Goal: Entertainment & Leisure: Browse casually

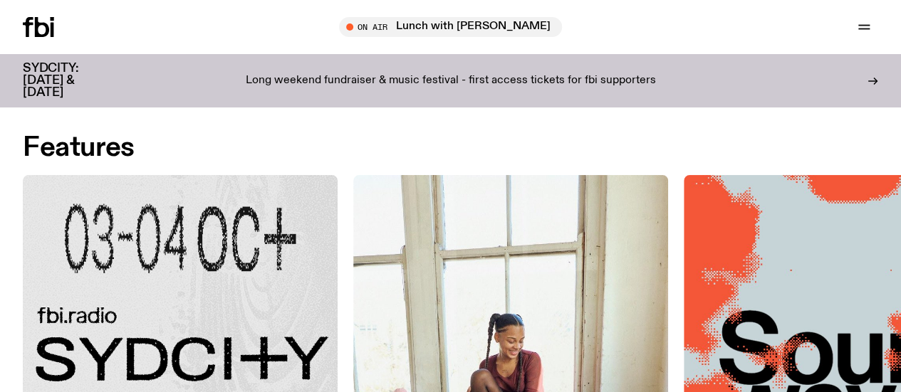
click at [138, 199] on img at bounding box center [180, 332] width 315 height 315
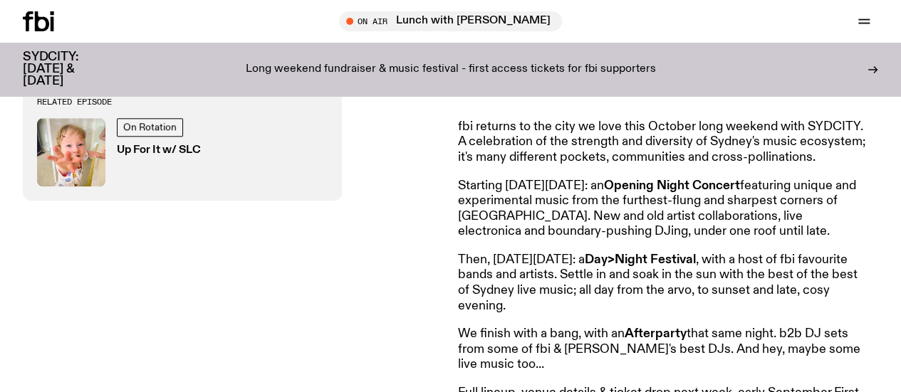
scroll to position [560, 0]
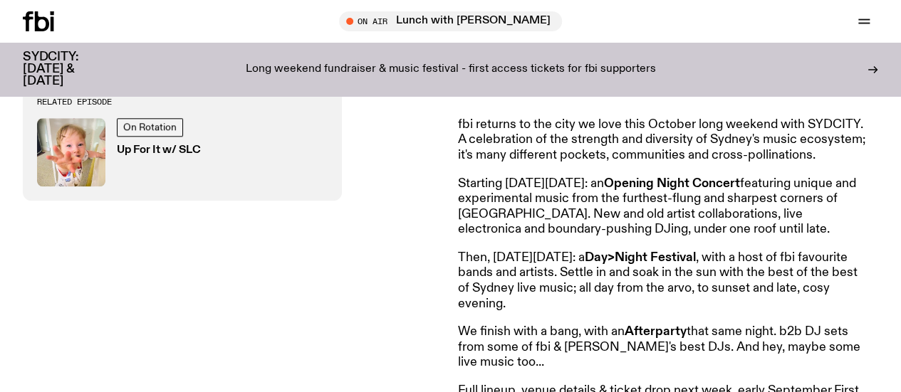
click at [619, 274] on p "Then, on Saturday October 4: a Day>Night Festival , with a host of fbi favourit…" at bounding box center [663, 281] width 410 height 61
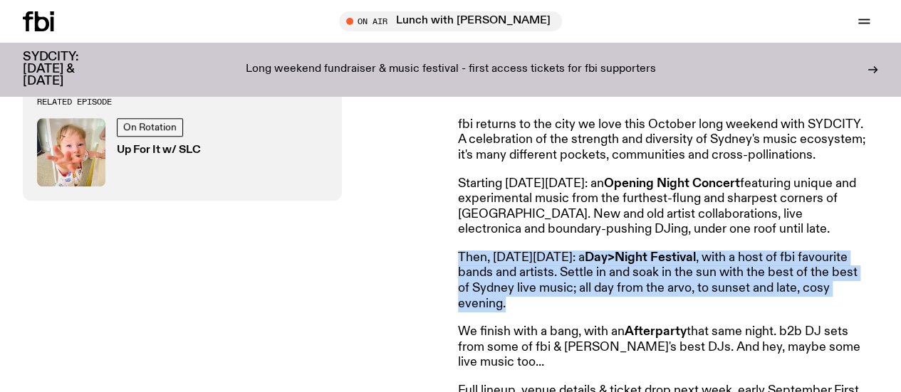
drag, startPoint x: 619, startPoint y: 274, endPoint x: 623, endPoint y: 288, distance: 14.7
click at [623, 288] on p "Then, on Saturday October 4: a Day>Night Festival , with a host of fbi favourit…" at bounding box center [663, 281] width 410 height 61
click at [629, 298] on p "Then, on Saturday October 4: a Day>Night Festival , with a host of fbi favourit…" at bounding box center [663, 281] width 410 height 61
drag, startPoint x: 629, startPoint y: 298, endPoint x: 624, endPoint y: 287, distance: 12.4
click at [627, 289] on p "Then, on Saturday October 4: a Day>Night Festival , with a host of fbi favourit…" at bounding box center [663, 281] width 410 height 61
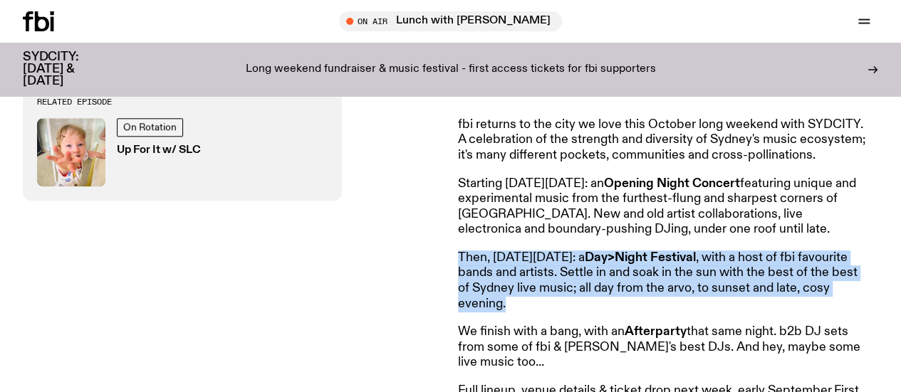
click at [622, 286] on p "Then, on Saturday October 4: a Day>Night Festival , with a host of fbi favourit…" at bounding box center [663, 281] width 410 height 61
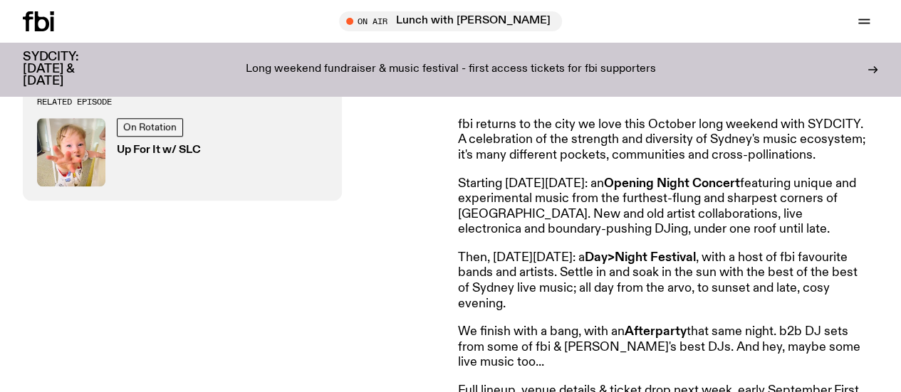
click at [637, 273] on p "Then, on Saturday October 4: a Day>Night Festival , with a host of fbi favourit…" at bounding box center [663, 281] width 410 height 61
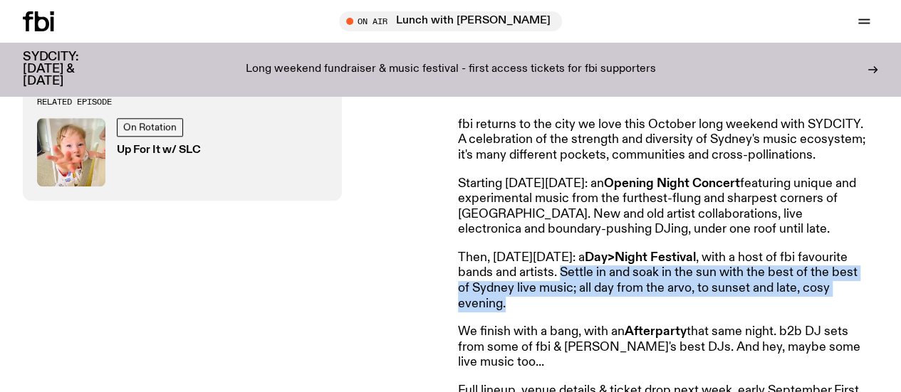
drag, startPoint x: 637, startPoint y: 273, endPoint x: 638, endPoint y: 301, distance: 28.5
click at [638, 301] on p "Then, on Saturday October 4: a Day>Night Festival , with a host of fbi favourit…" at bounding box center [663, 281] width 410 height 61
copy article "Settle in and soak in the sun with the best of the best of Sydney live music; a…"
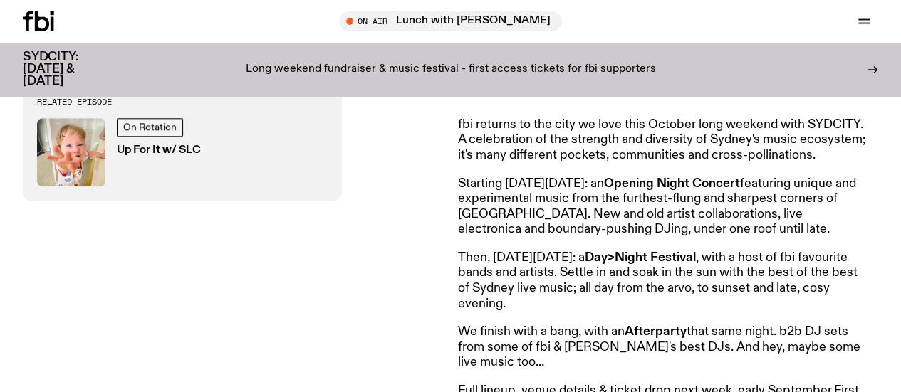
click at [650, 338] on strong "Afterparty" at bounding box center [655, 331] width 62 height 13
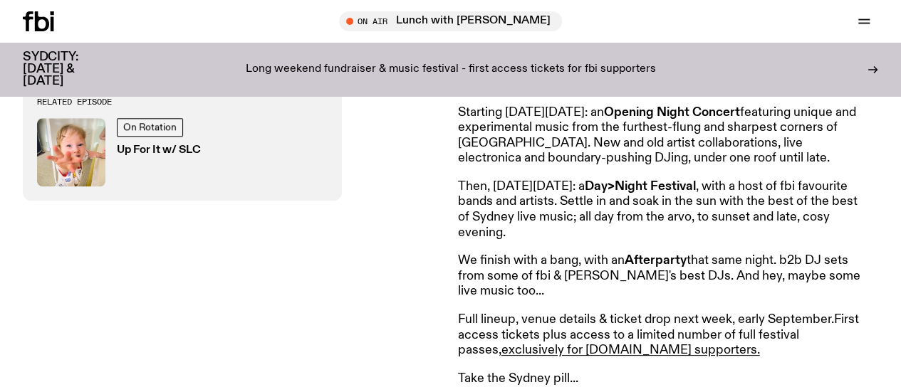
scroll to position [702, 0]
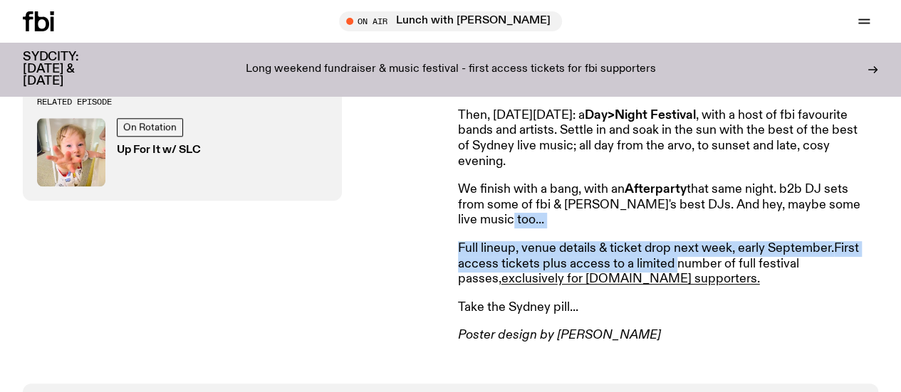
drag, startPoint x: 628, startPoint y: 227, endPoint x: 678, endPoint y: 264, distance: 62.1
click at [678, 264] on article "Announcing SYDCITY: A festival of Sydney music, raising money for fbi.radio fbi…" at bounding box center [663, 110] width 410 height 468
click at [678, 264] on p "Full lineup, venue details & ticket drop next week, early September. First acce…" at bounding box center [663, 264] width 410 height 46
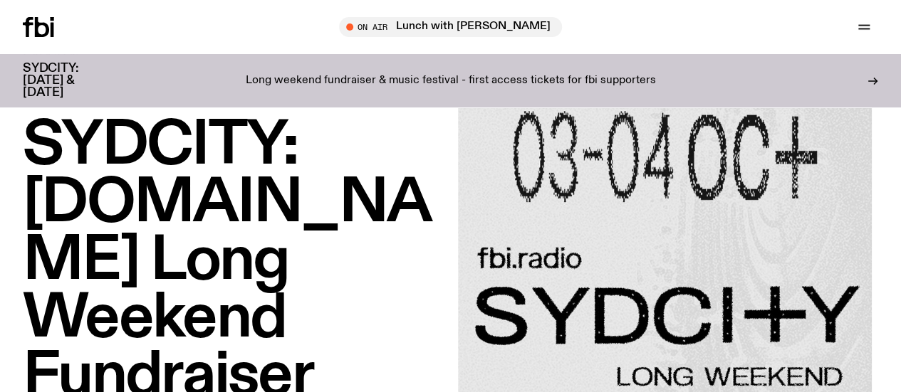
scroll to position [0, 0]
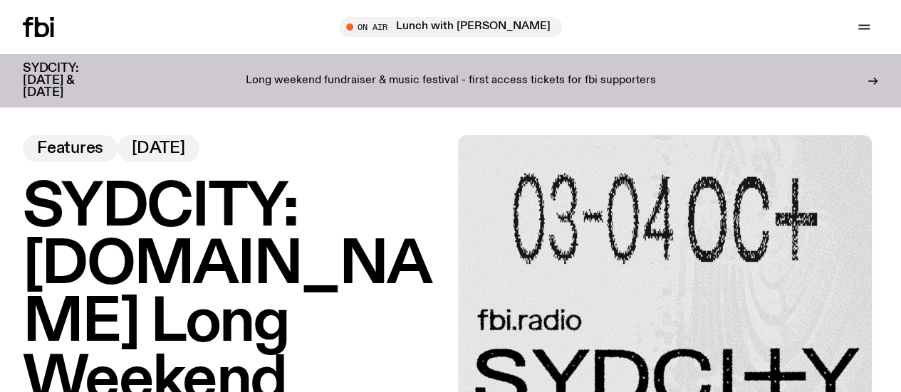
click at [48, 7] on div "Schedule Explore Read Volunteer Newsletter On Air Lunch with Sabine Lee Cook Tu…" at bounding box center [450, 27] width 901 height 54
click at [49, 37] on icon at bounding box center [42, 27] width 14 height 20
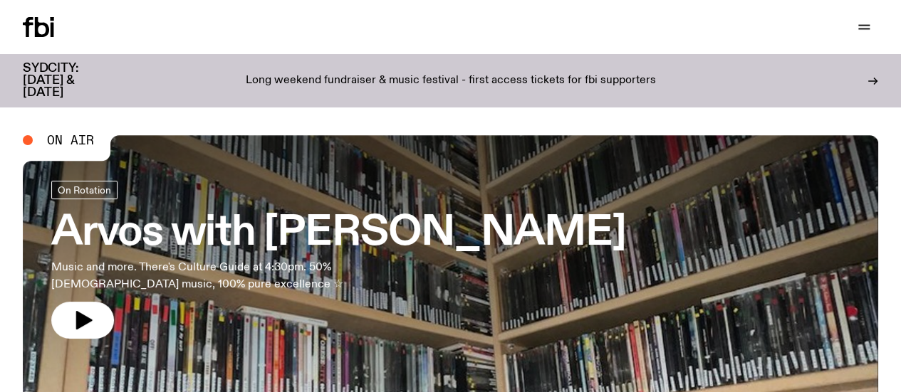
drag, startPoint x: 0, startPoint y: 0, endPoint x: 128, endPoint y: 31, distance: 131.9
click at [0, 0] on link "Schedule" at bounding box center [0, 0] width 0 height 0
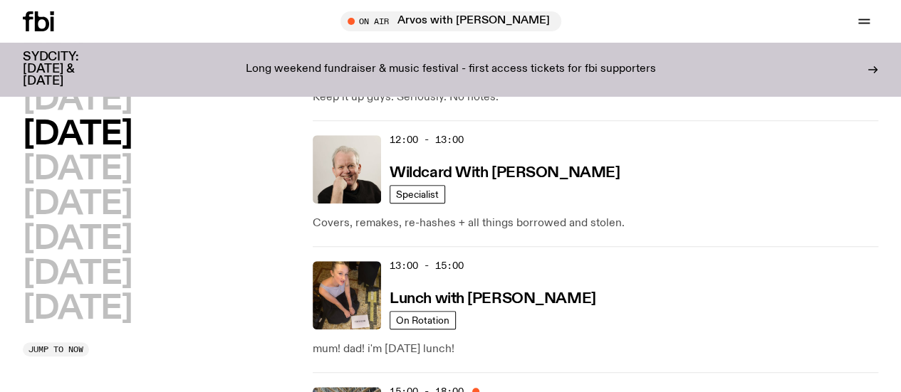
scroll to position [421, 0]
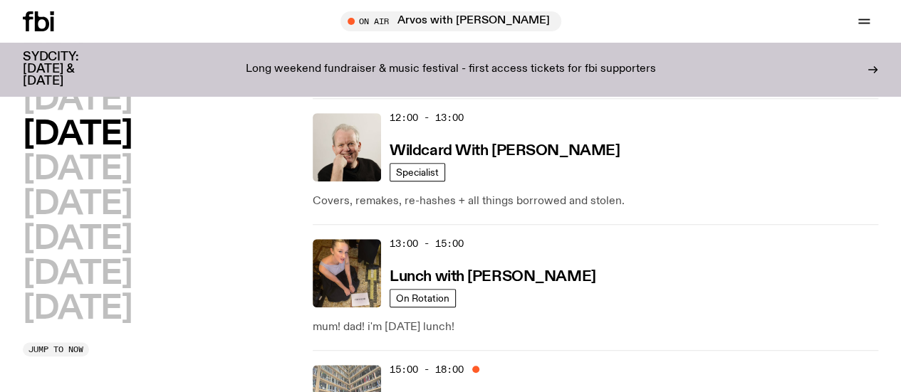
click at [360, 365] on img at bounding box center [347, 399] width 68 height 68
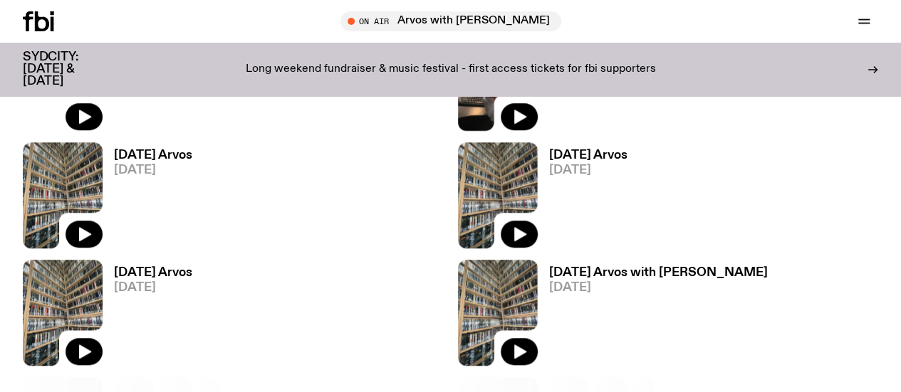
scroll to position [563, 0]
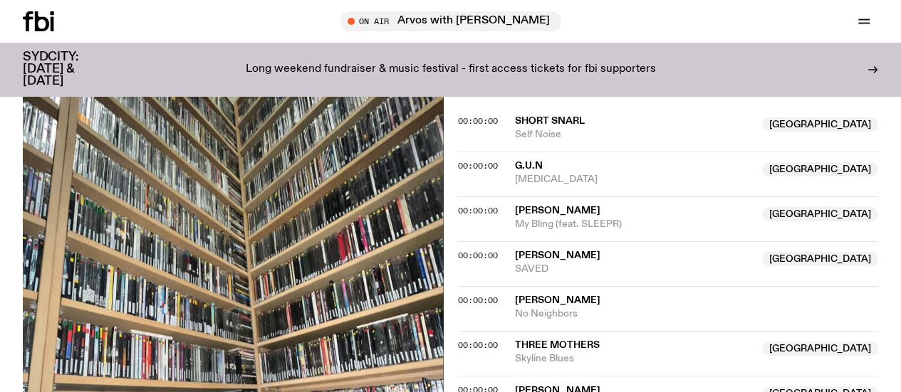
scroll to position [420, 0]
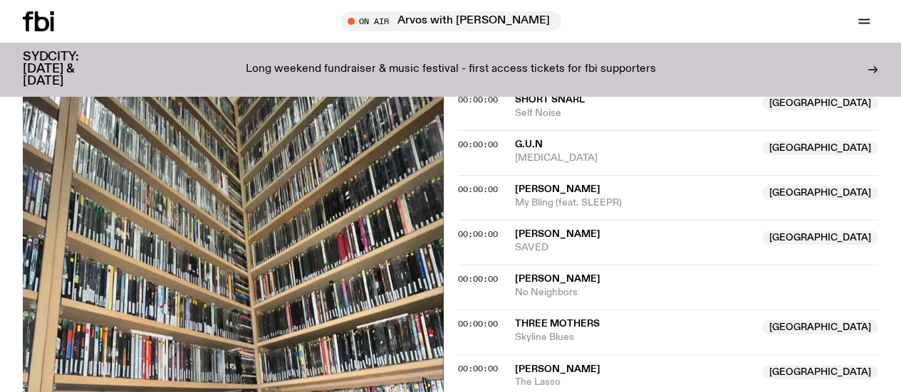
drag, startPoint x: 0, startPoint y: 147, endPoint x: 80, endPoint y: 41, distance: 133.7
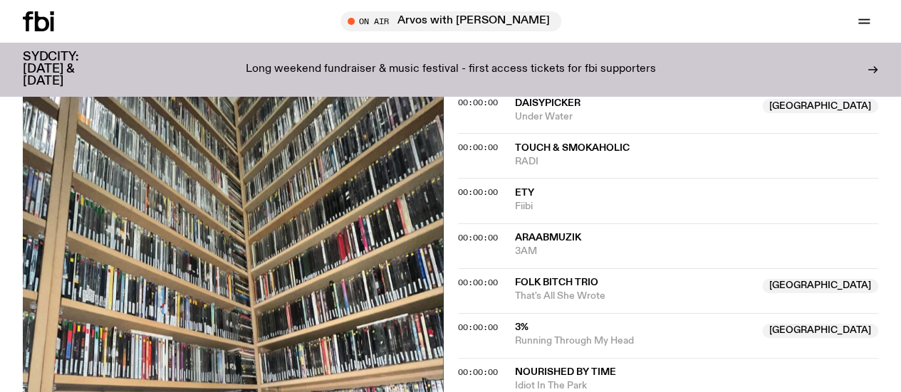
scroll to position [705, 0]
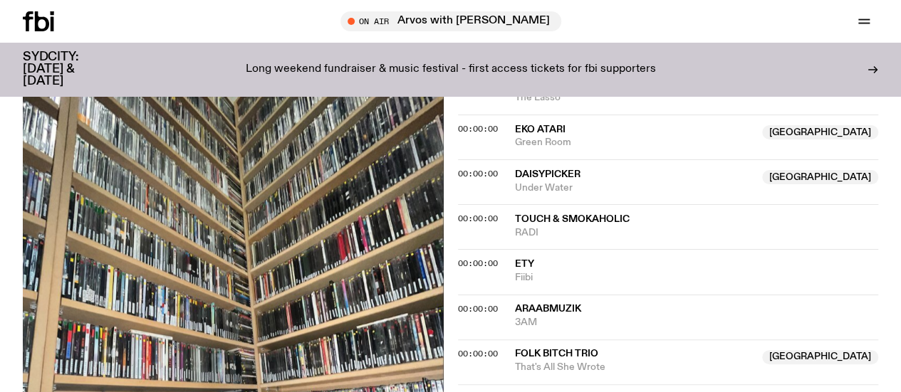
drag, startPoint x: 0, startPoint y: 139, endPoint x: 348, endPoint y: 19, distance: 368.1
click at [0, 139] on div "On Air Now On Rotation Music and more. There's Culture Guide at 4:30pm. 50% Aus…" at bounding box center [450, 288] width 901 height 1476
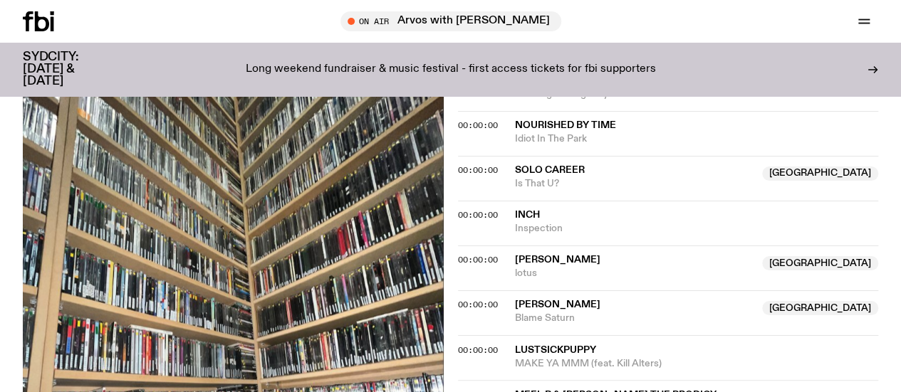
scroll to position [1026, 0]
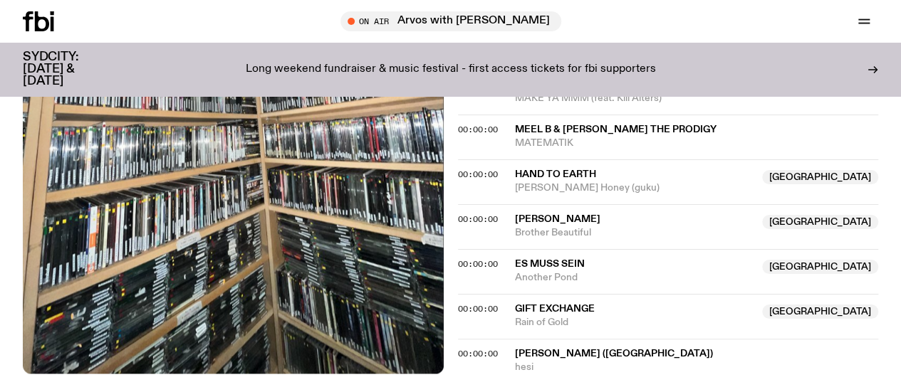
scroll to position [1311, 0]
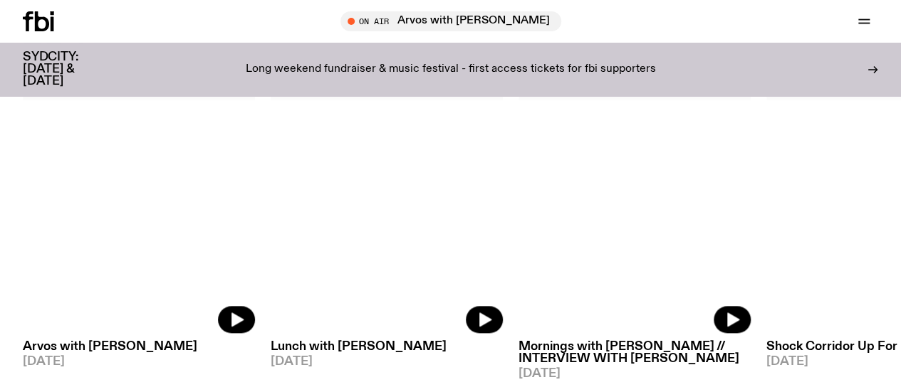
scroll to position [638, 0]
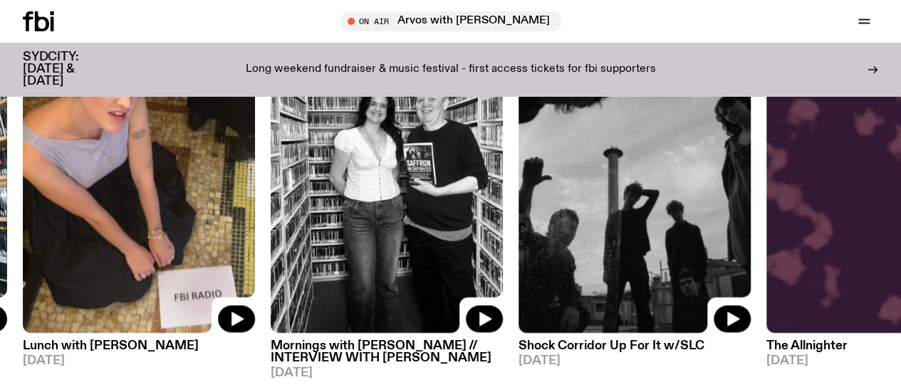
drag, startPoint x: 627, startPoint y: 159, endPoint x: 163, endPoint y: 172, distance: 464.4
click at [518, 172] on img at bounding box center [634, 178] width 232 height 310
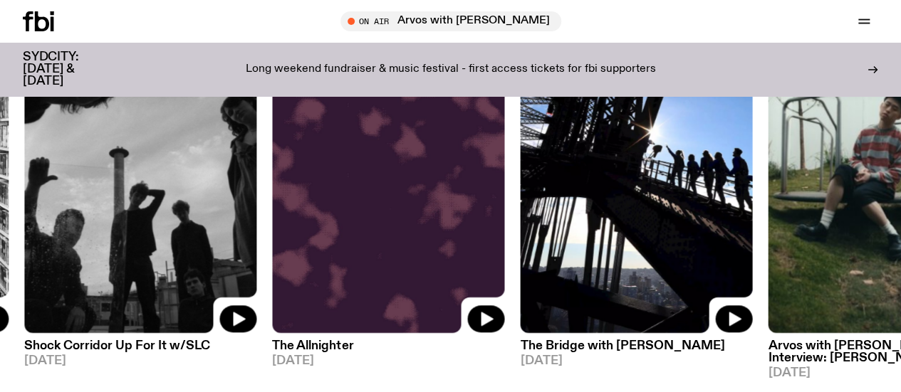
drag, startPoint x: 631, startPoint y: 209, endPoint x: 15, endPoint y: 221, distance: 616.0
click at [520, 221] on img at bounding box center [636, 178] width 232 height 310
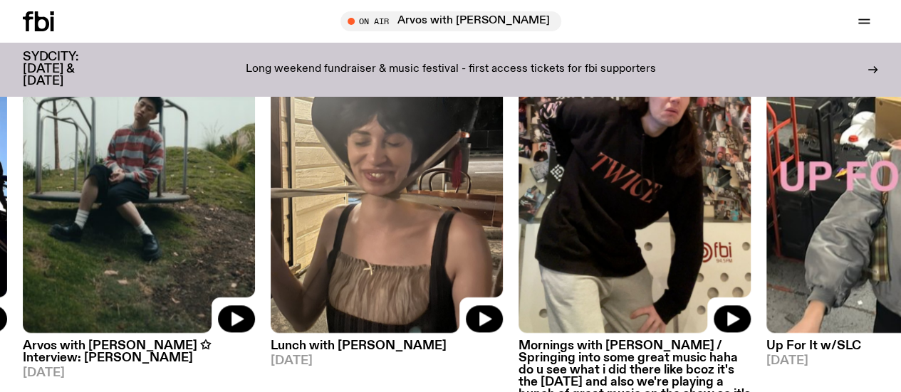
scroll to position [709, 0]
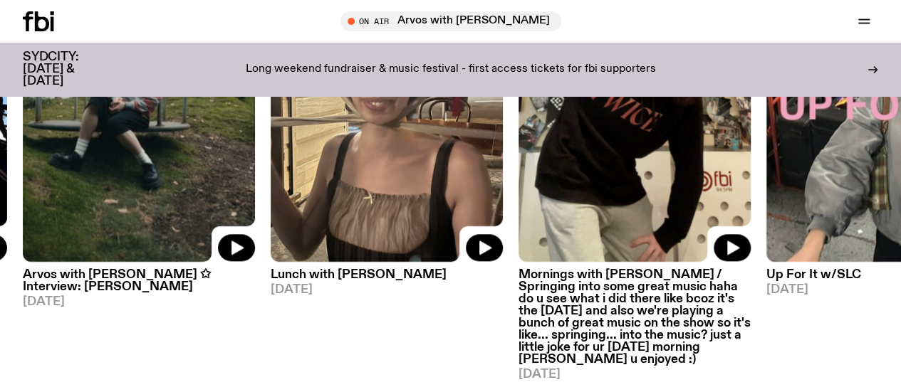
drag, startPoint x: 691, startPoint y: 176, endPoint x: 134, endPoint y: 185, distance: 556.9
click at [518, 181] on img at bounding box center [634, 107] width 232 height 310
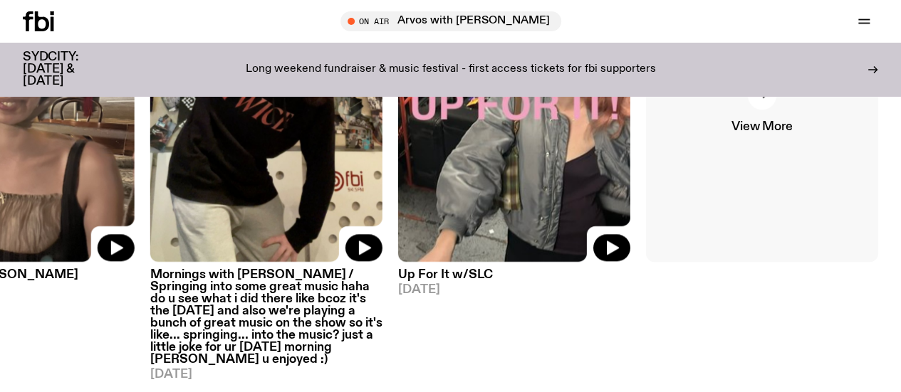
click at [815, 166] on link "View More" at bounding box center [762, 107] width 232 height 310
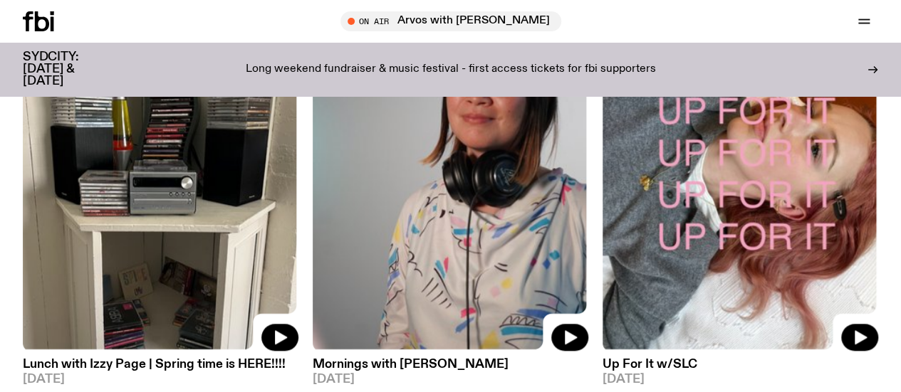
scroll to position [3558, 0]
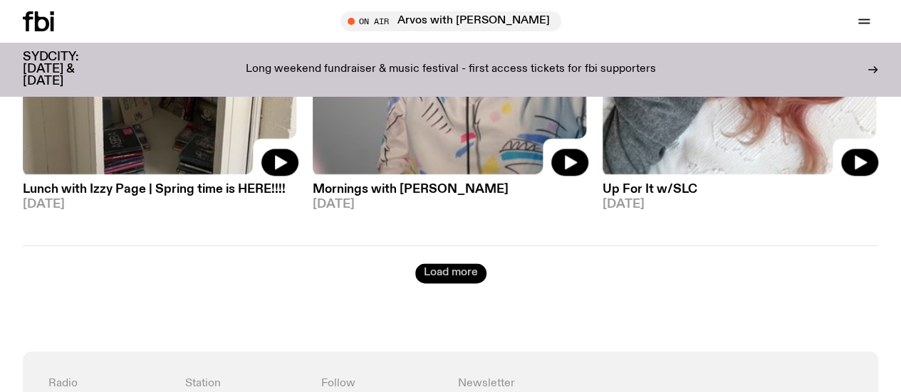
click at [439, 263] on button "Load more" at bounding box center [450, 273] width 71 height 20
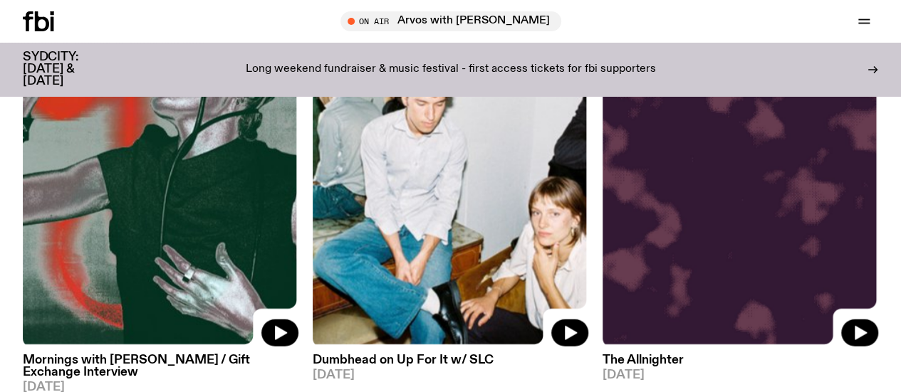
scroll to position [4270, 0]
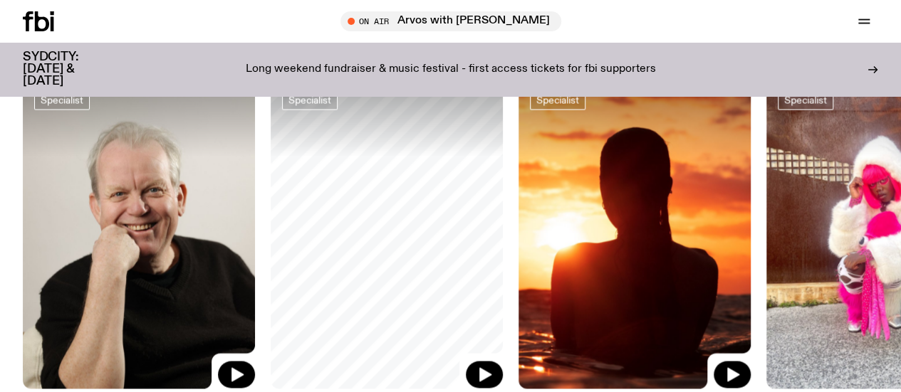
scroll to position [1350, 0]
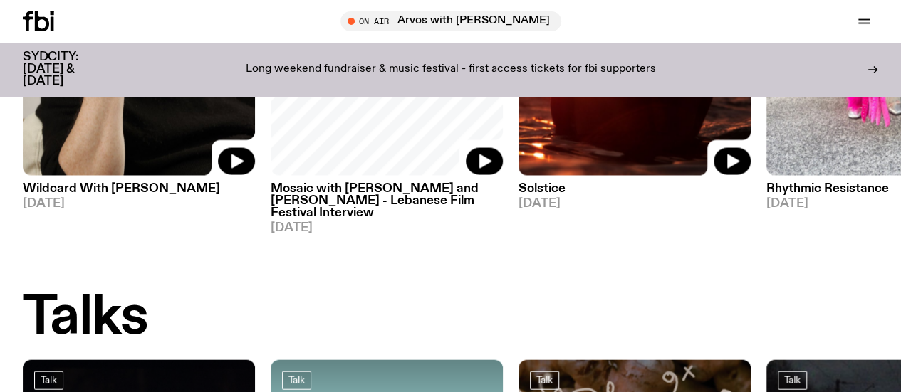
drag, startPoint x: 689, startPoint y: 156, endPoint x: 345, endPoint y: 174, distance: 344.4
click at [518, 172] on img at bounding box center [634, 21] width 232 height 310
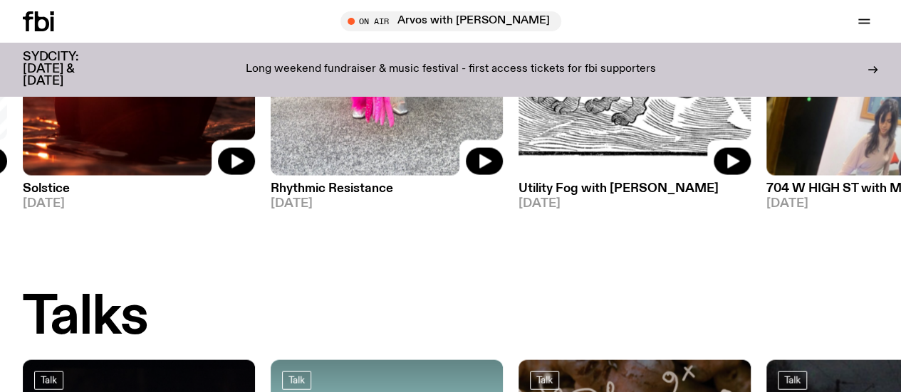
click at [518, 176] on img at bounding box center [634, 21] width 232 height 310
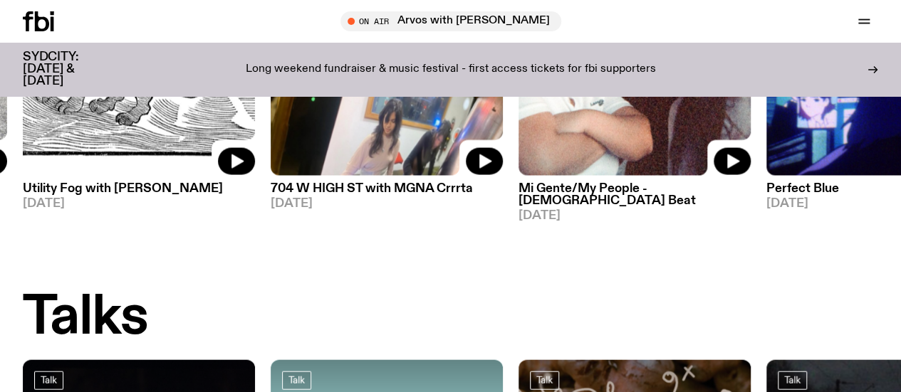
drag, startPoint x: 513, startPoint y: 153, endPoint x: 422, endPoint y: 161, distance: 92.2
click at [518, 158] on img at bounding box center [634, 21] width 232 height 310
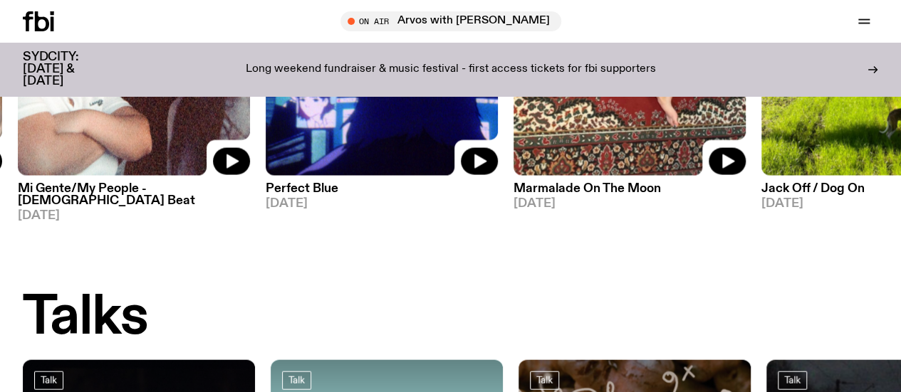
drag, startPoint x: 698, startPoint y: 169, endPoint x: 420, endPoint y: 174, distance: 278.5
click at [513, 172] on img at bounding box center [629, 21] width 232 height 310
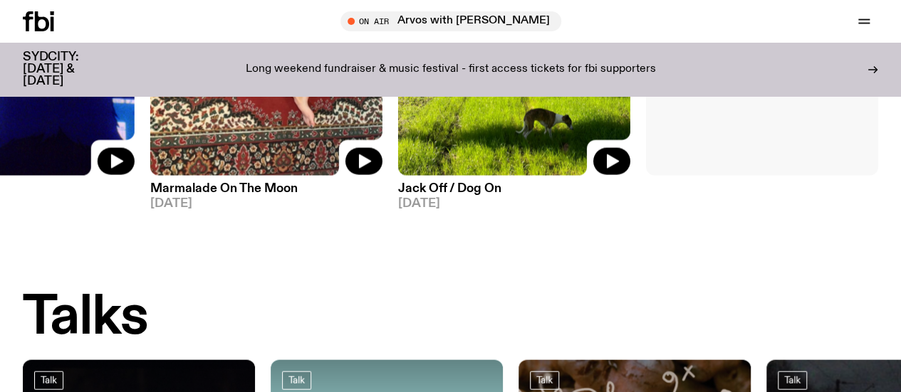
click at [753, 169] on link "View More" at bounding box center [762, 21] width 232 height 310
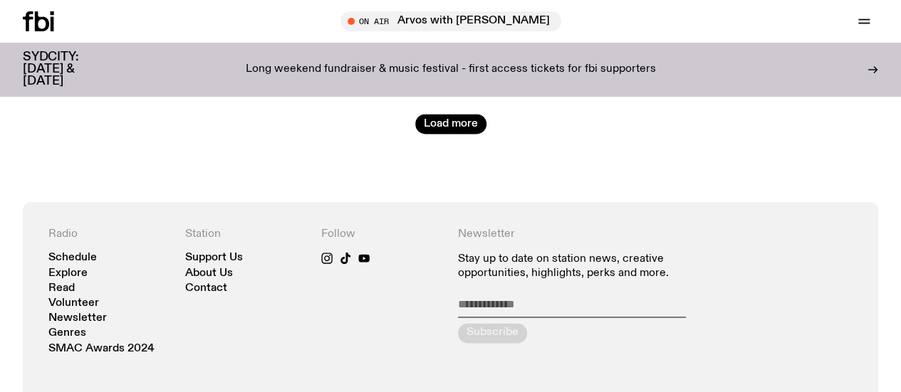
scroll to position [3844, 0]
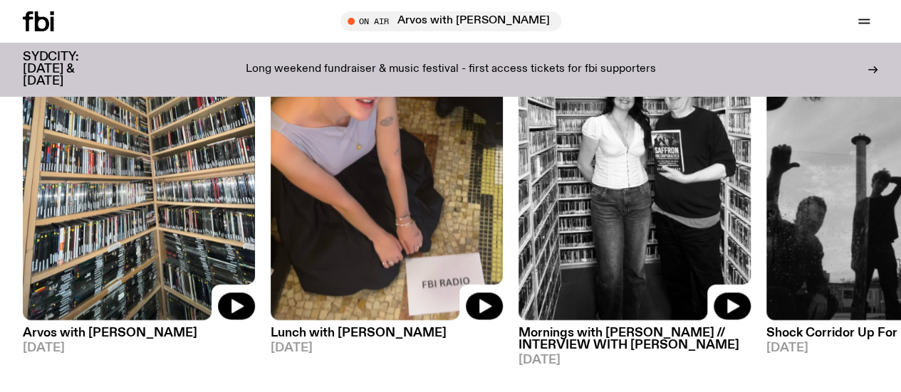
scroll to position [705, 0]
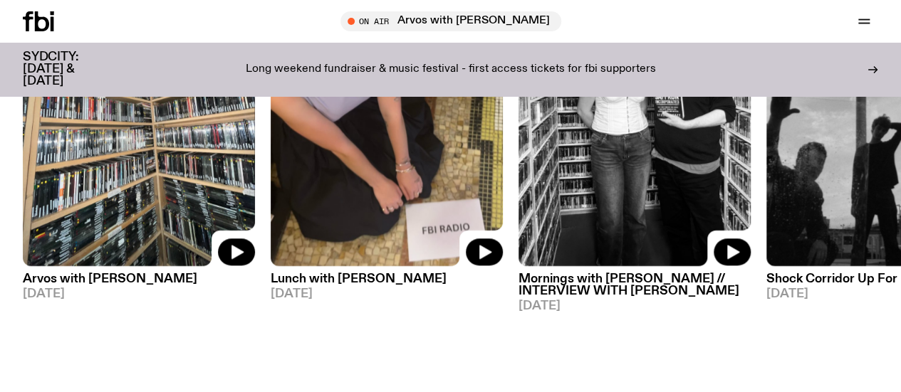
drag, startPoint x: 699, startPoint y: 137, endPoint x: 226, endPoint y: 160, distance: 473.4
click at [518, 156] on img at bounding box center [634, 112] width 232 height 310
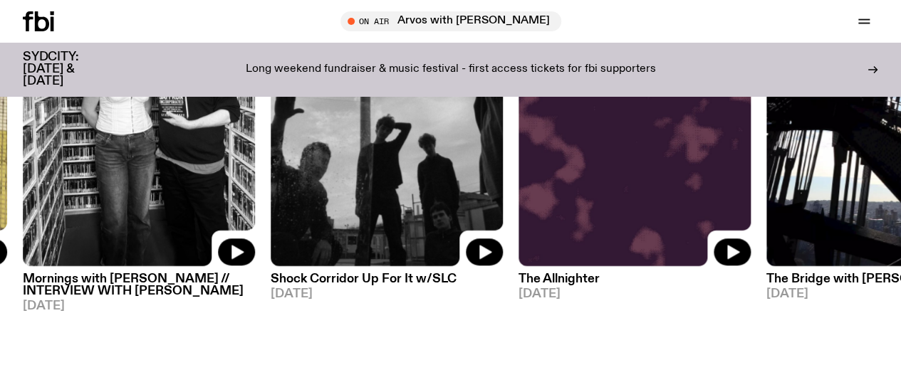
drag, startPoint x: 375, startPoint y: 159, endPoint x: 640, endPoint y: 187, distance: 267.0
click at [503, 184] on img at bounding box center [387, 112] width 232 height 310
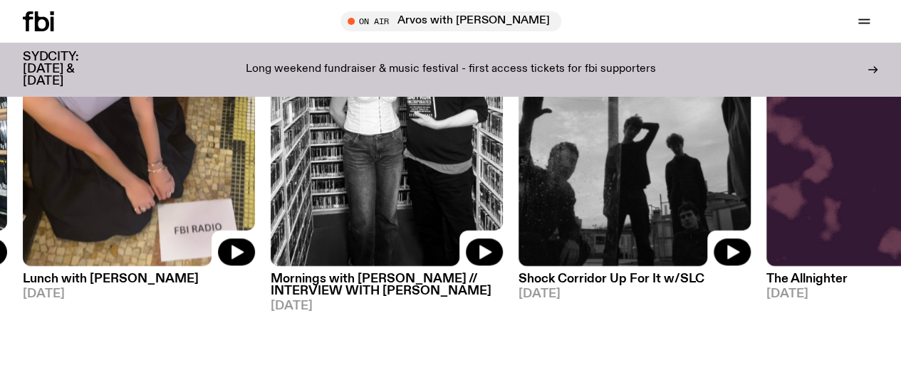
click at [105, 156] on img at bounding box center [139, 112] width 232 height 310
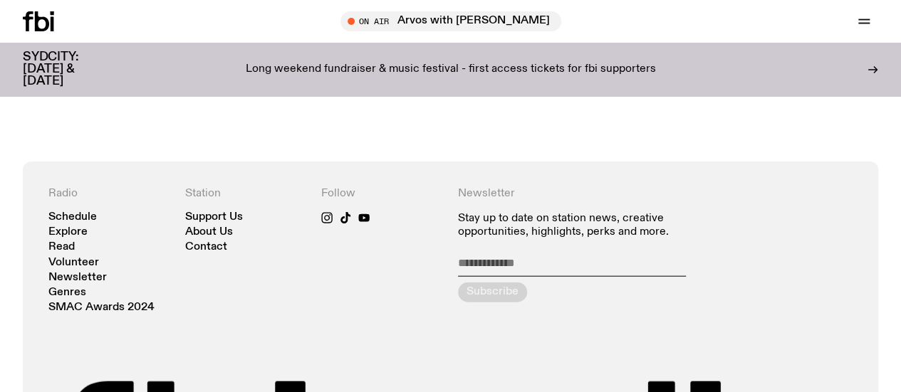
scroll to position [1424, 0]
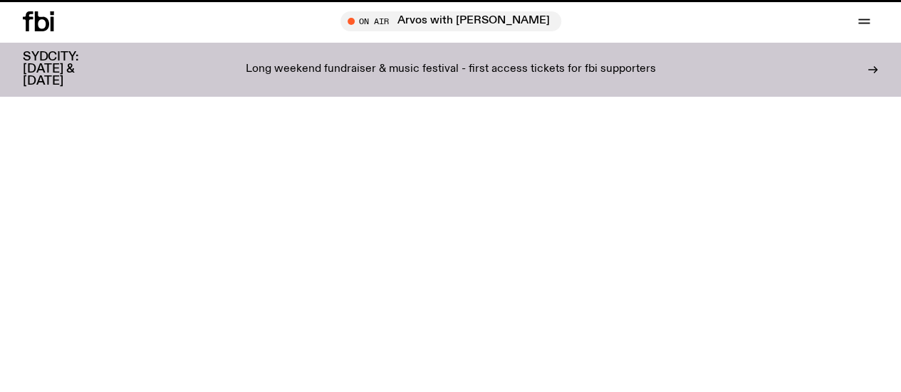
scroll to position [705, 0]
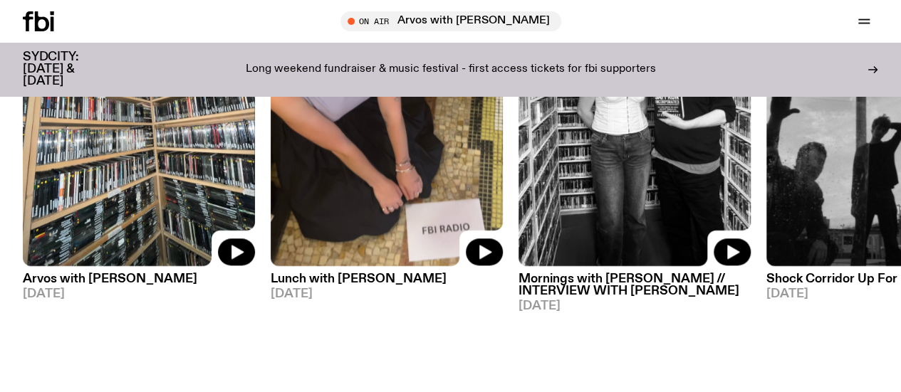
drag, startPoint x: 788, startPoint y: 209, endPoint x: 261, endPoint y: 189, distance: 528.0
click at [362, 189] on div "On Rotation Arvos with [PERSON_NAME] [DATE] On Rotation Lunch with [PERSON_NAME…" at bounding box center [450, 171] width 855 height 429
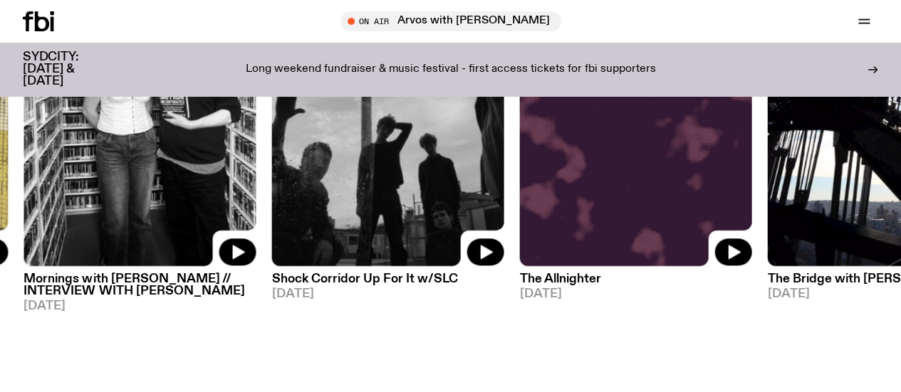
drag, startPoint x: 588, startPoint y: 197, endPoint x: 310, endPoint y: 188, distance: 278.5
click at [519, 199] on img at bounding box center [635, 112] width 232 height 310
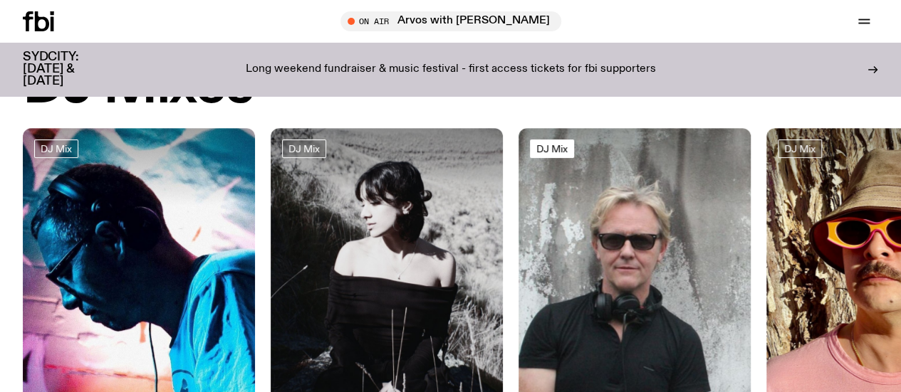
scroll to position [4, 0]
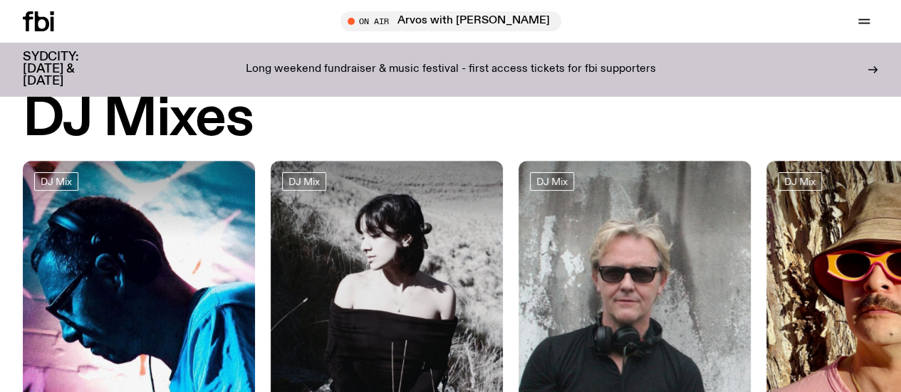
drag, startPoint x: 595, startPoint y: 167, endPoint x: 95, endPoint y: 180, distance: 500.0
click at [285, 175] on div "DJ Mix Sunset with [PERSON_NAME] [DATE] DJ Mix M5 // [PERSON_NAME] [DATE] DJ Mi…" at bounding box center [450, 333] width 855 height 344
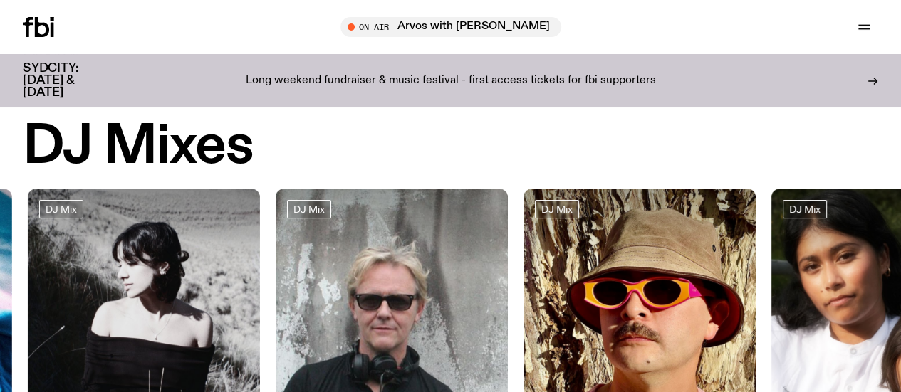
scroll to position [0, 0]
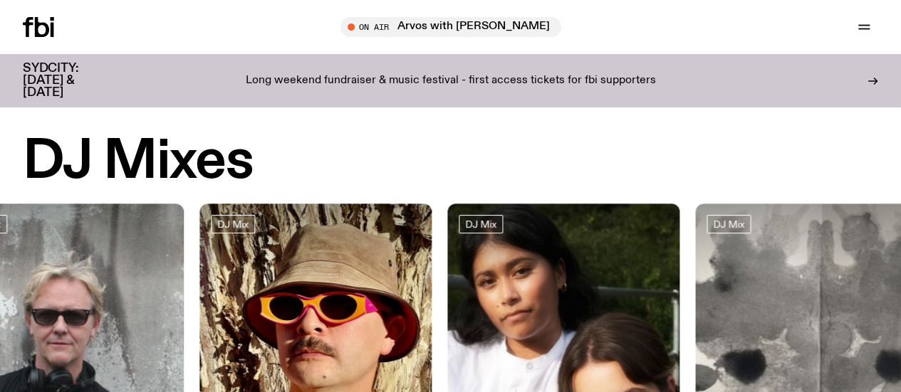
drag, startPoint x: 359, startPoint y: 210, endPoint x: 63, endPoint y: 197, distance: 295.8
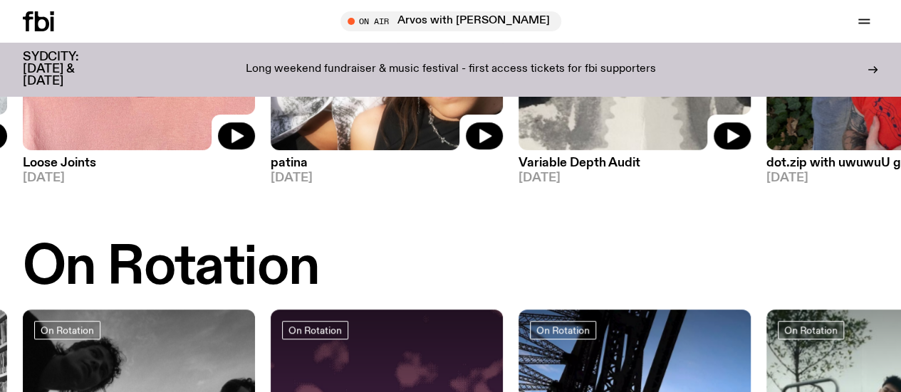
drag, startPoint x: 568, startPoint y: 124, endPoint x: 0, endPoint y: 150, distance: 568.8
click at [140, 143] on div "DJ Mix Sunset with [PERSON_NAME] [DATE] DJ Mix M5 // [PERSON_NAME] [DATE] DJ Mi…" at bounding box center [450, 13] width 855 height 344
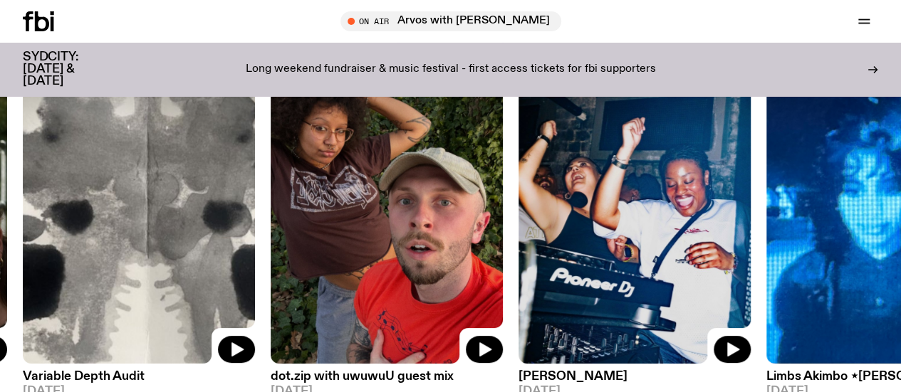
scroll to position [67, 0]
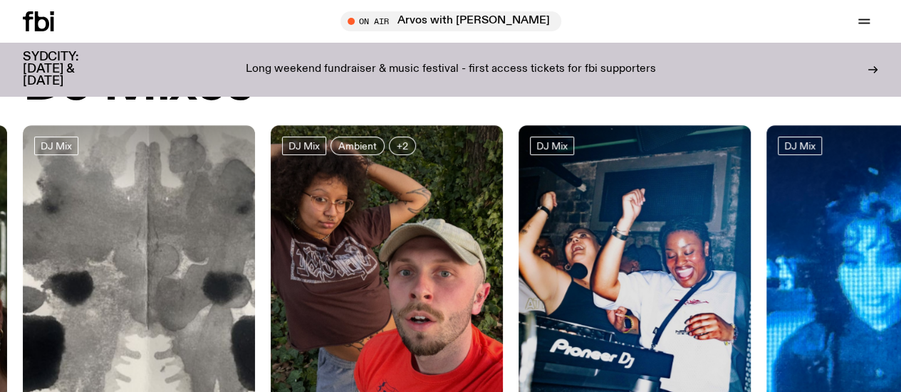
drag, startPoint x: 658, startPoint y: 240, endPoint x: 0, endPoint y: 173, distance: 661.3
click at [518, 229] on img at bounding box center [634, 280] width 232 height 310
